Goal: Task Accomplishment & Management: Complete application form

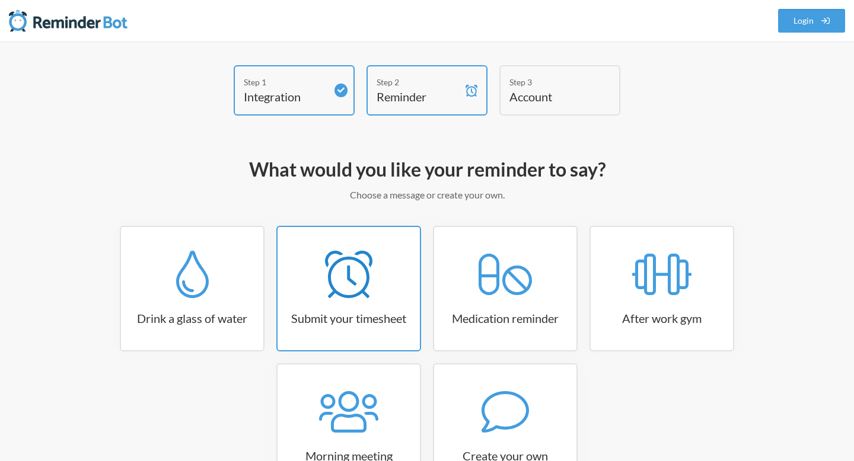
scroll to position [92, 0]
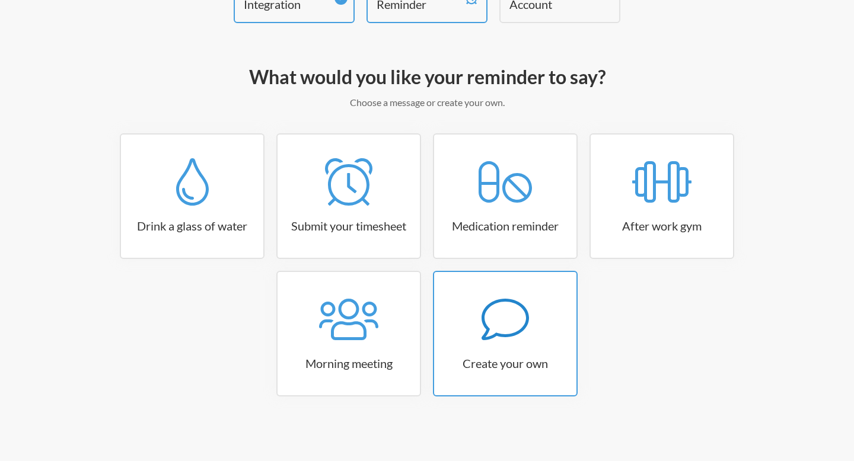
click at [467, 308] on div at bounding box center [505, 319] width 142 height 47
select select "11:30:00"
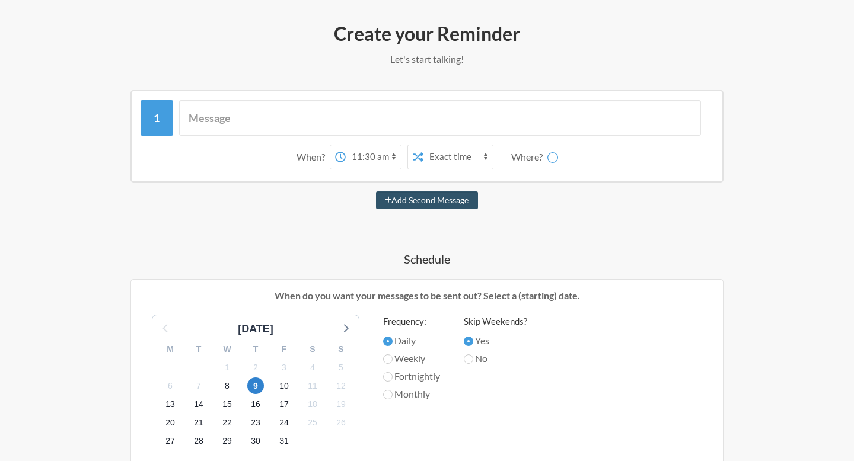
scroll to position [159, 0]
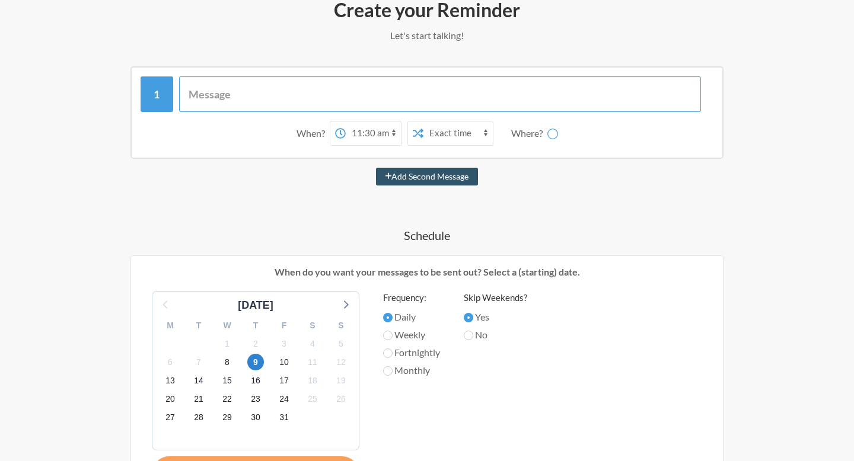
click at [350, 87] on input "text" at bounding box center [440, 94] width 522 height 36
type input "Check Calendar for Newsletters"
click at [431, 105] on input "Check Calendar for Newsletters" at bounding box center [440, 94] width 522 height 36
click at [376, 168] on button "Add Second Message" at bounding box center [427, 177] width 103 height 18
select select "12:30:00"
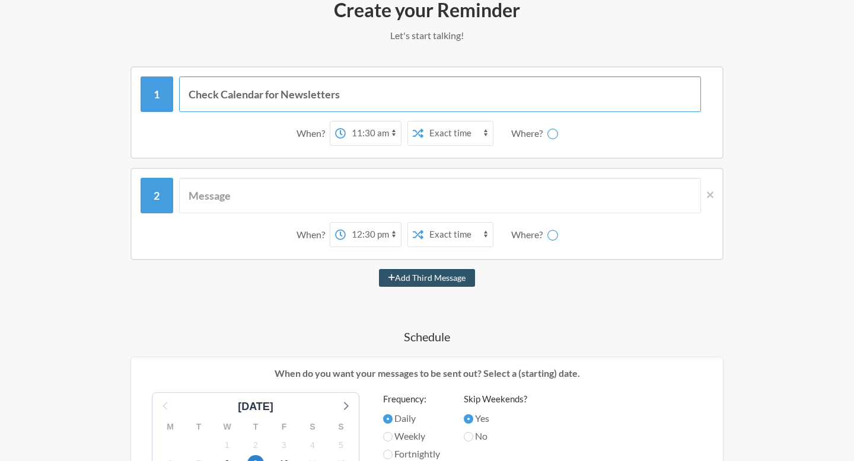
type input "Cg"
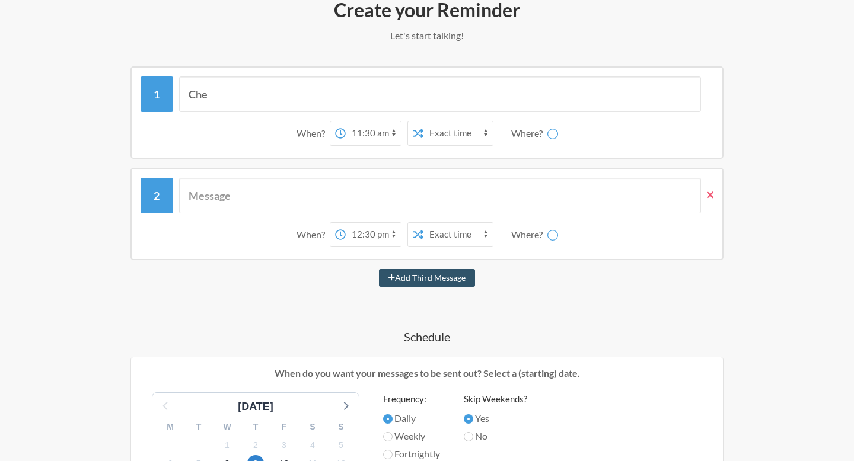
click at [711, 192] on icon at bounding box center [710, 194] width 7 height 7
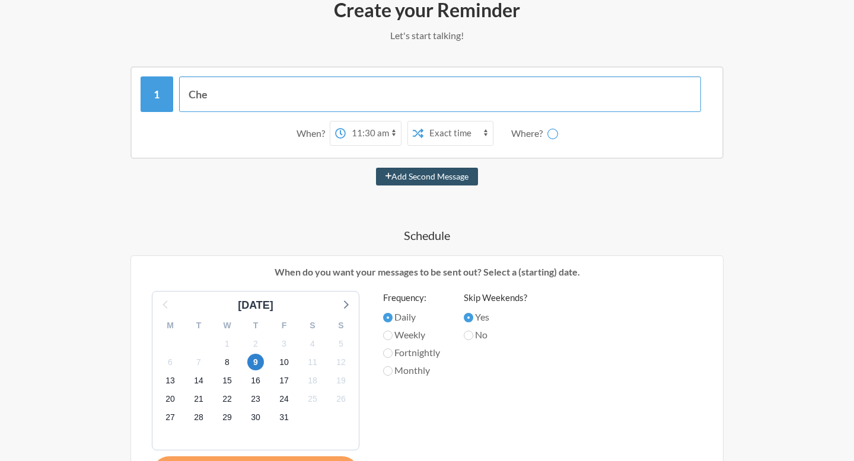
click at [312, 97] on input "Che" at bounding box center [440, 94] width 522 height 36
type input "Check Calendar for Newsletters"
click at [376, 168] on button "Add Second Message" at bounding box center [427, 177] width 103 height 18
select select "12:30:00"
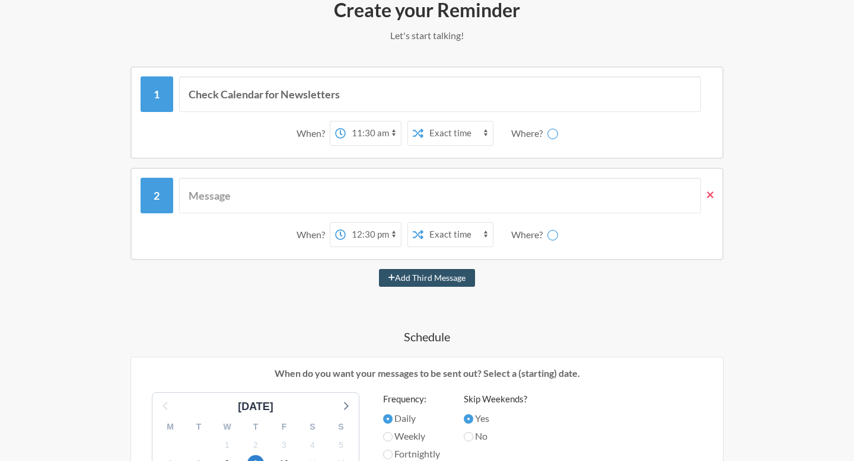
click at [708, 190] on icon at bounding box center [710, 195] width 7 height 11
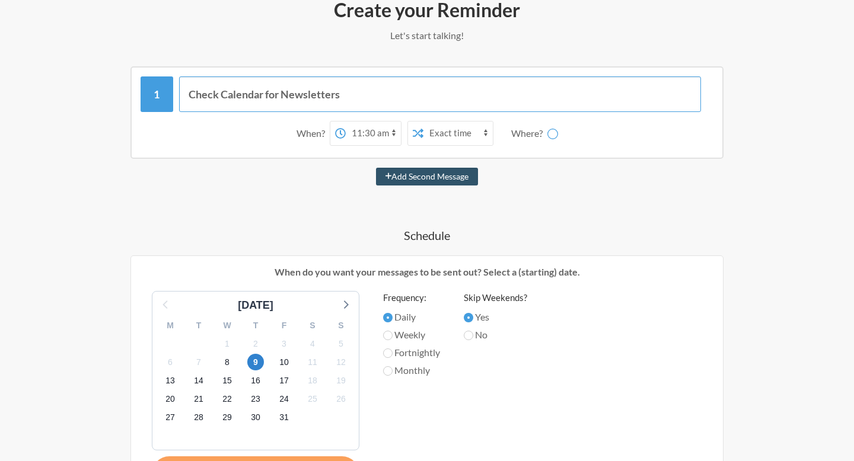
click at [547, 84] on input "Check Calendar for Newsletters" at bounding box center [440, 94] width 522 height 36
click at [547, 97] on input "Check Calendar for Newsletters" at bounding box center [440, 94] width 522 height 36
click at [376, 168] on button "Add Second Message" at bounding box center [427, 177] width 103 height 18
select select "12:30:00"
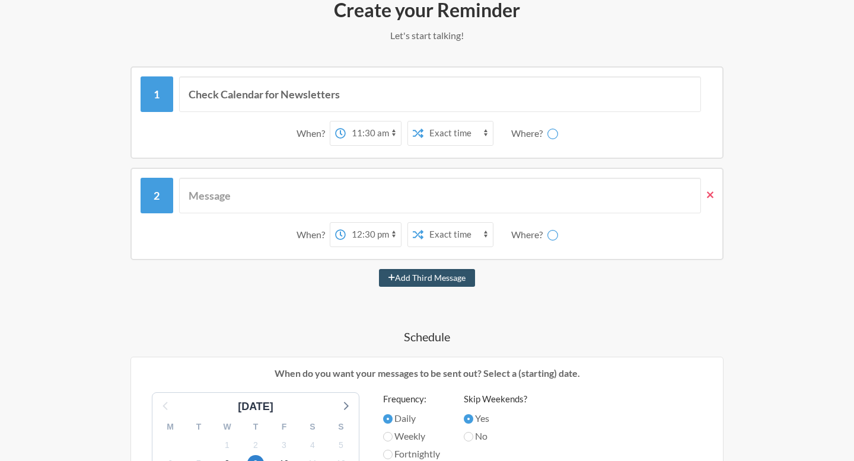
click at [707, 197] on icon at bounding box center [710, 195] width 7 height 11
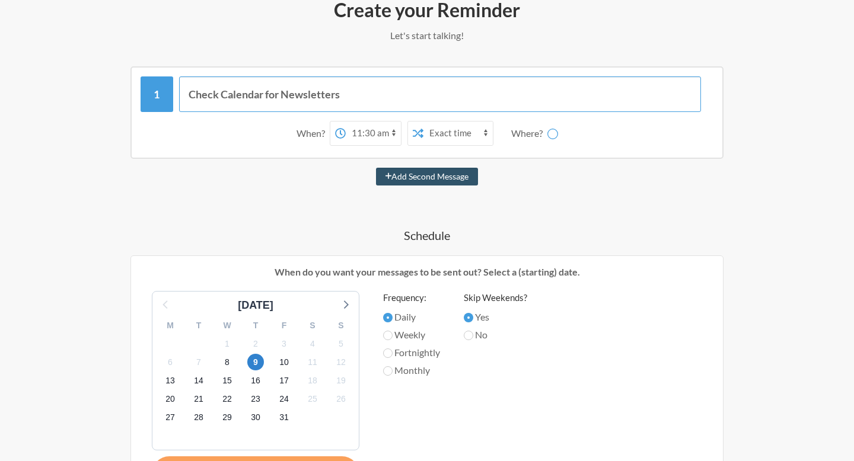
click at [509, 103] on input "Check Calendar for Newsletters" at bounding box center [440, 94] width 522 height 36
paste input "EVERY [DATE]- Disha's Newsletter EVERY [DATE]- Jigar's Newsletter EVERY [DATE]-…"
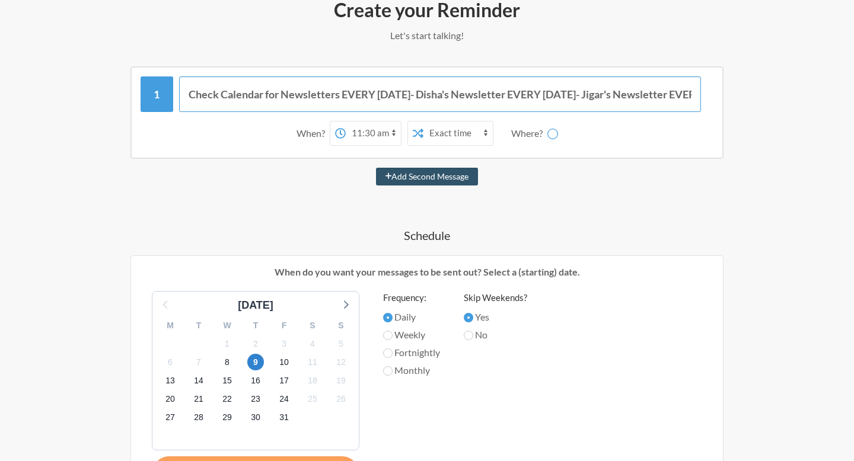
scroll to position [0, 190]
click at [335, 91] on input "Check Calendar for Newsletters EVERY [DATE]- Disha's Newsletter EVERY [DATE]- J…" at bounding box center [440, 94] width 522 height 36
drag, startPoint x: 335, startPoint y: 91, endPoint x: 400, endPoint y: 91, distance: 64.6
click at [400, 91] on input "Check Calendar for Newsletters EVERY [DATE]- Disha's Newsletter EVERY [DATE]- J…" at bounding box center [440, 94] width 522 height 36
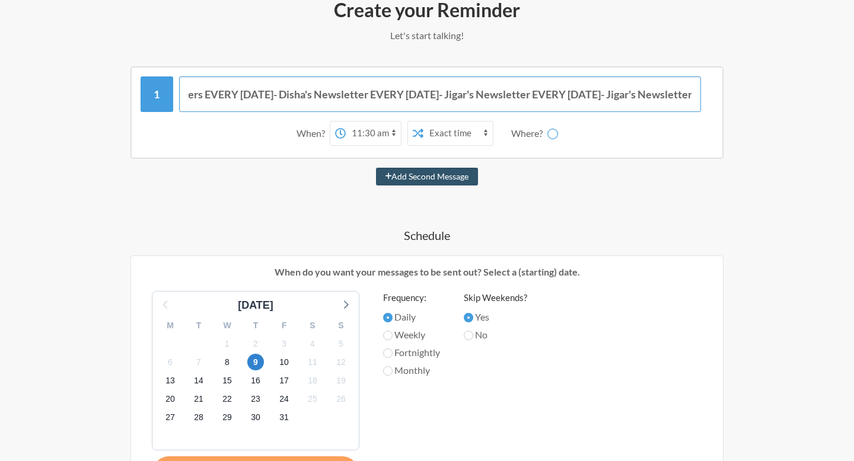
click at [334, 91] on input "Check Calendar for Newsletters EVERY [DATE]- Disha's Newsletter EVERY [DATE]- J…" at bounding box center [440, 94] width 522 height 36
click at [689, 91] on input "Check Calendar for Newsletters EVERY [DATE]- Disha's Newsletter (EVERY [DATE]- …" at bounding box center [440, 94] width 522 height 36
click at [282, 91] on input "Check Calendar for Newsletters EVERY [DATE]- Disha's Newsletter EVERY [DATE]- J…" at bounding box center [440, 94] width 522 height 36
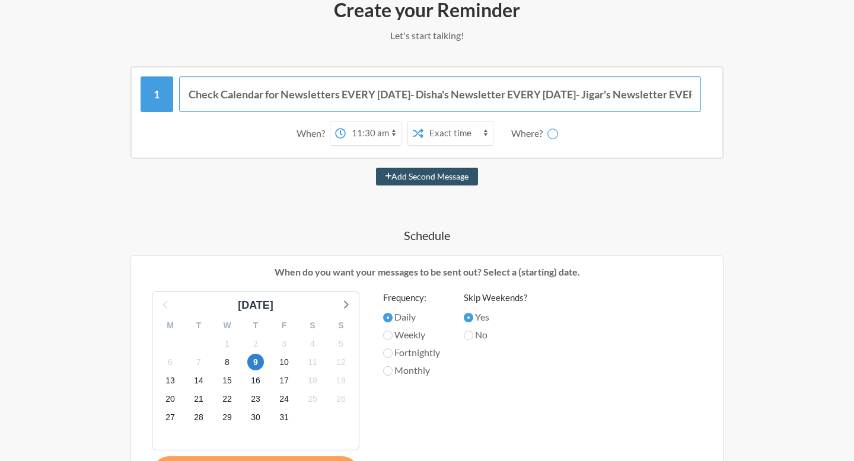
click at [343, 90] on input "Check Calendar for Newsletters EVERY [DATE]- Disha's Newsletter EVERY [DATE]- J…" at bounding box center [440, 94] width 522 height 36
click at [458, 93] on input "Check Calendar for Newsletters: EVERY [DATE]- Disha's Newsletter EVERY [DATE]- …" at bounding box center [440, 94] width 522 height 36
click at [504, 93] on input "Check Calendar for Newsletters: EVERY [DATE]- Disha's Newsletter | EVERY [DATE]…" at bounding box center [440, 94] width 522 height 36
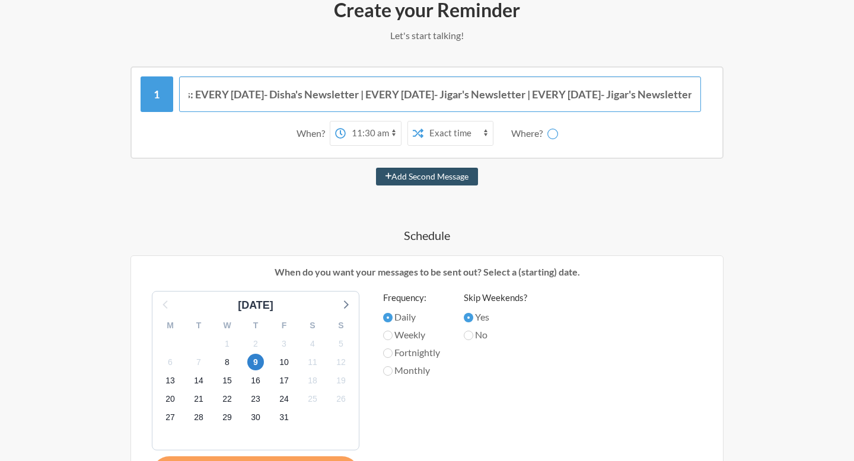
type input "Check Calendar for Newsletters: EVERY [DATE]- Disha's Newsletter | EVERY [DATE]…"
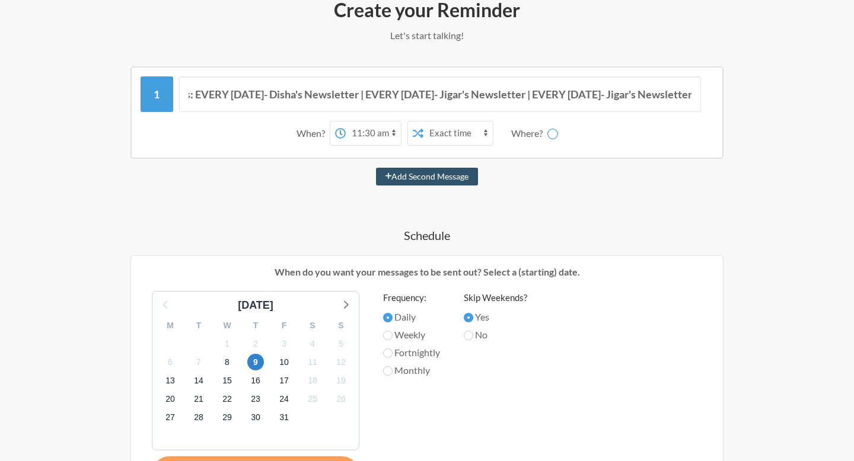
scroll to position [0, 0]
click at [536, 134] on div "Where?" at bounding box center [529, 133] width 36 height 25
click at [534, 129] on div "Where?" at bounding box center [529, 133] width 36 height 25
click at [536, 138] on div "Where?" at bounding box center [529, 133] width 36 height 25
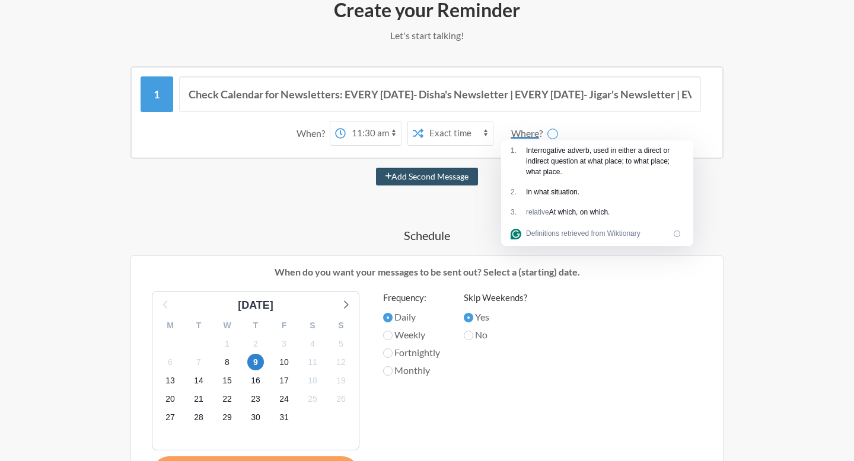
click at [475, 154] on div "Check Calendar for Newsletters: EVERY [DATE]- Disha's Newsletter | EVERY [DATE]…" at bounding box center [426, 112] width 593 height 92
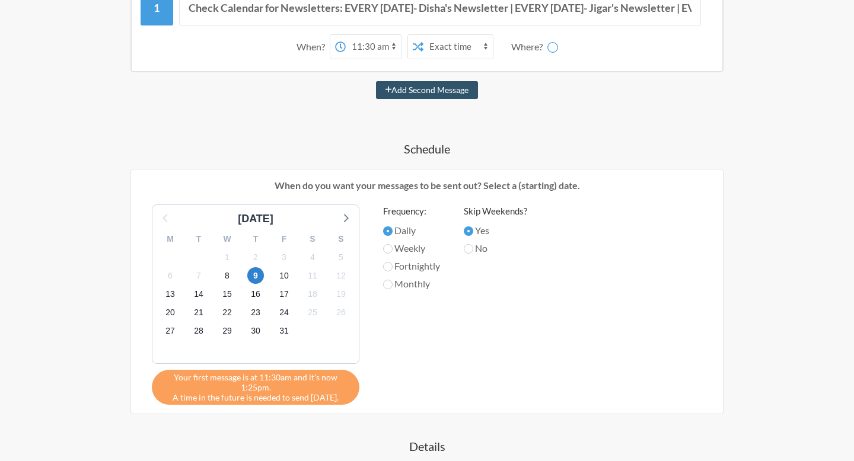
scroll to position [264, 0]
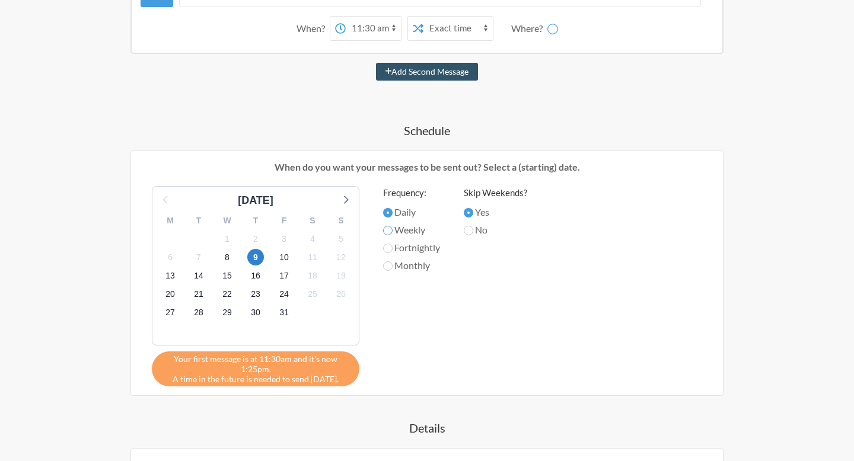
click at [386, 229] on input "Weekly" at bounding box center [387, 230] width 9 height 9
radio input "true"
click at [170, 258] on span "6" at bounding box center [170, 257] width 17 height 17
click at [164, 274] on span "13" at bounding box center [170, 276] width 17 height 17
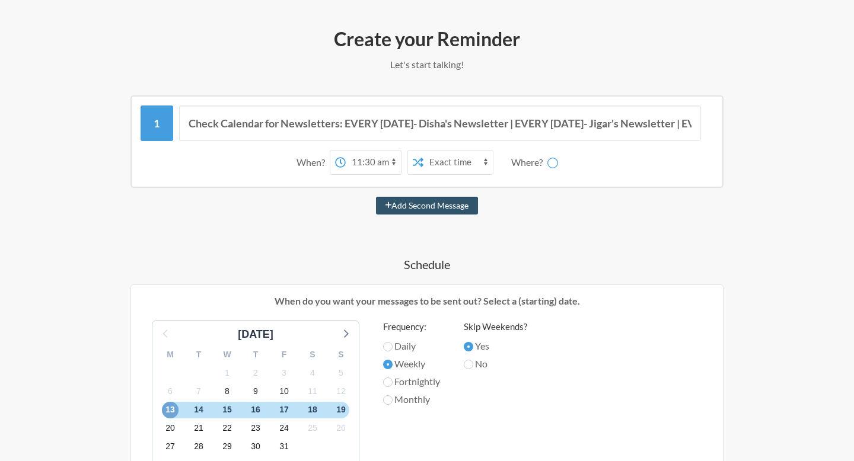
scroll to position [91, 0]
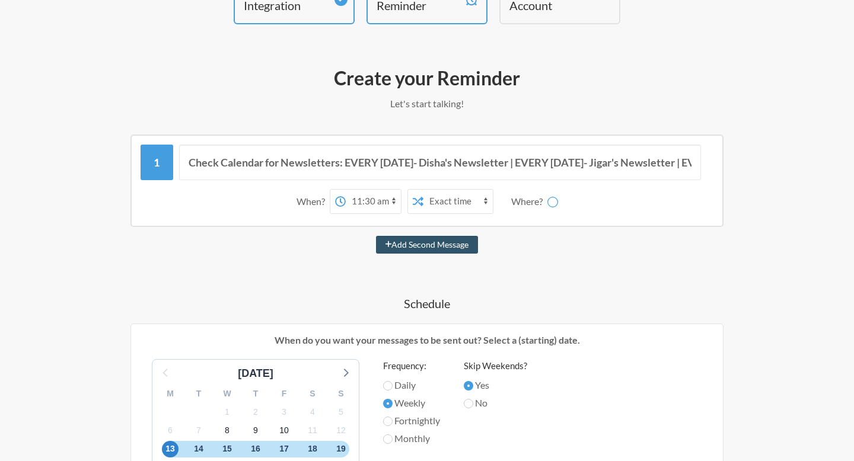
click at [374, 204] on select "12:00 am 12:15 am 12:30 am 12:45 am 1:00 am 1:15 am 1:30 am 1:45 am 2:00 am 2:1…" at bounding box center [373, 202] width 55 height 24
select select "10:45:00"
click at [346, 190] on select "12:00 am 12:15 am 12:30 am 12:45 am 1:00 am 1:15 am 1:30 am 1:45 am 2:00 am 2:1…" at bounding box center [373, 202] width 55 height 24
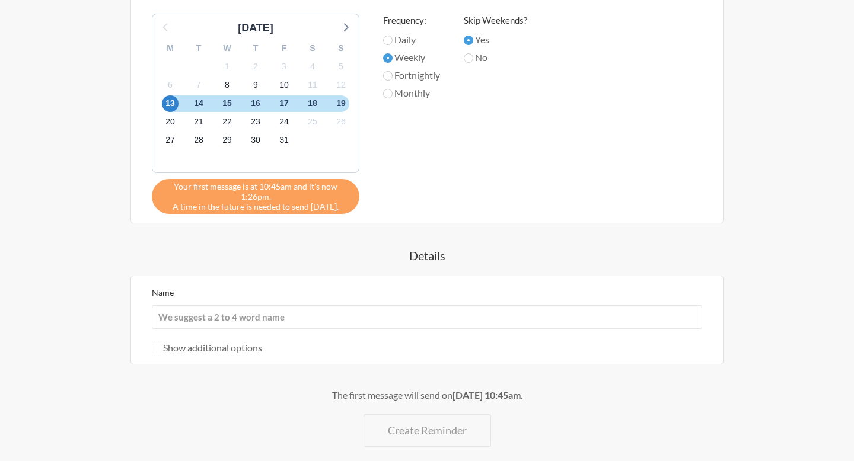
scroll to position [488, 0]
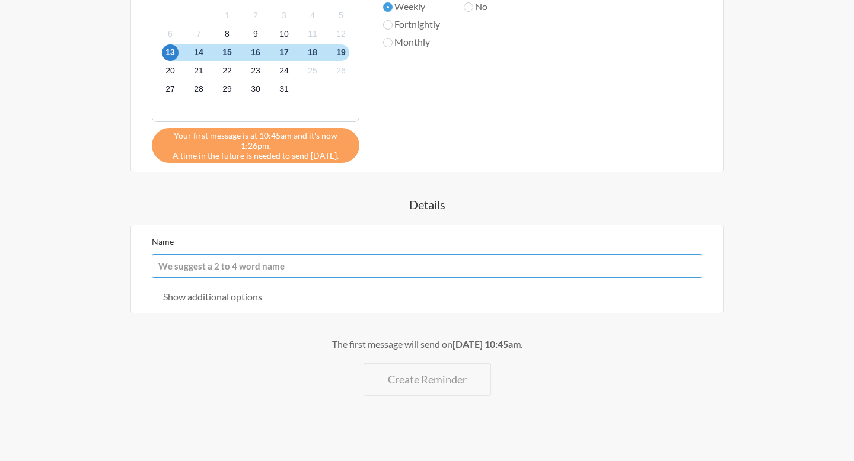
click at [266, 271] on input "Name" at bounding box center [427, 266] width 550 height 24
type input "N"
type input "[PERSON_NAME]"
click at [152, 301] on input "Show additional options" at bounding box center [156, 297] width 9 height 9
checkbox input "true"
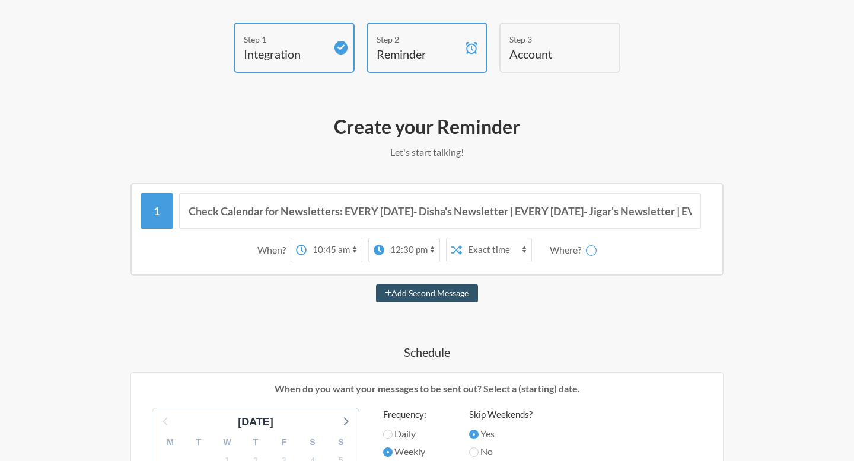
scroll to position [0, 0]
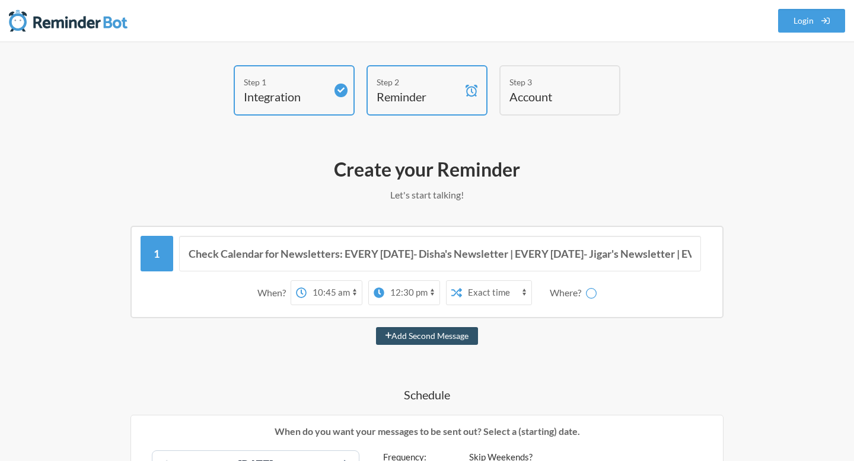
click at [577, 293] on div "Where?" at bounding box center [568, 292] width 36 height 25
click at [584, 292] on div "Where?" at bounding box center [573, 292] width 47 height 25
click at [592, 292] on icon at bounding box center [591, 294] width 12 height 12
click at [590, 291] on icon at bounding box center [591, 293] width 14 height 14
click at [590, 291] on icon at bounding box center [590, 292] width 13 height 13
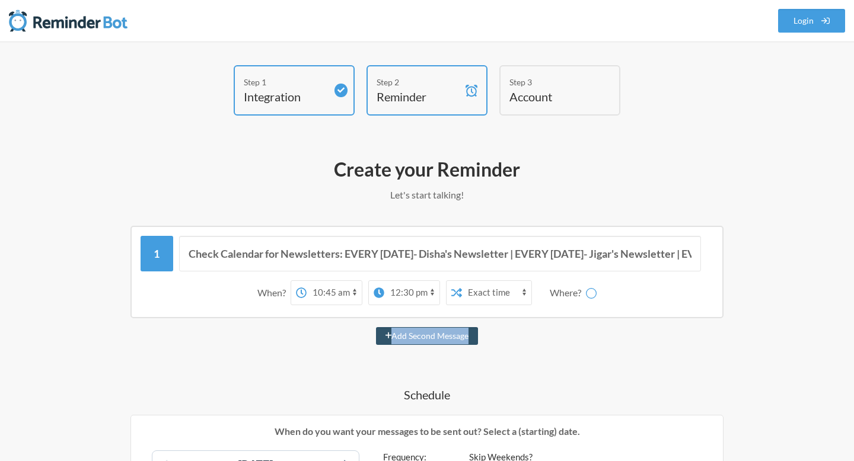
click at [590, 291] on icon at bounding box center [590, 293] width 15 height 15
click at [789, 34] on div "Login" at bounding box center [812, 20] width 68 height 41
click at [800, 22] on link "Login" at bounding box center [812, 21] width 68 height 24
